Goal: Information Seeking & Learning: Learn about a topic

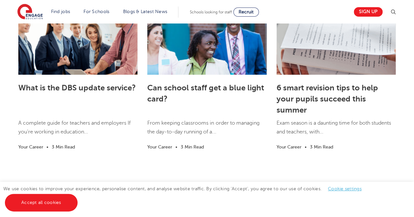
scroll to position [1163, 0]
click at [77, 75] on link at bounding box center [77, 41] width 119 height 65
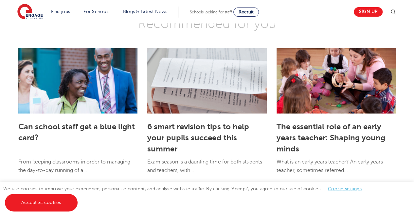
scroll to position [871, 0]
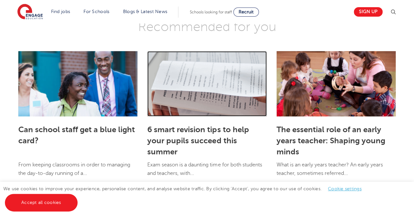
click at [249, 80] on link at bounding box center [206, 83] width 119 height 65
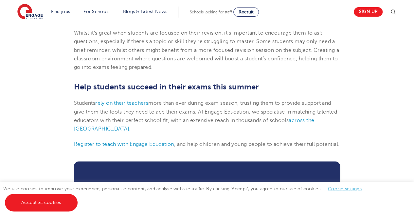
scroll to position [745, 0]
